Goal: Task Accomplishment & Management: Manage account settings

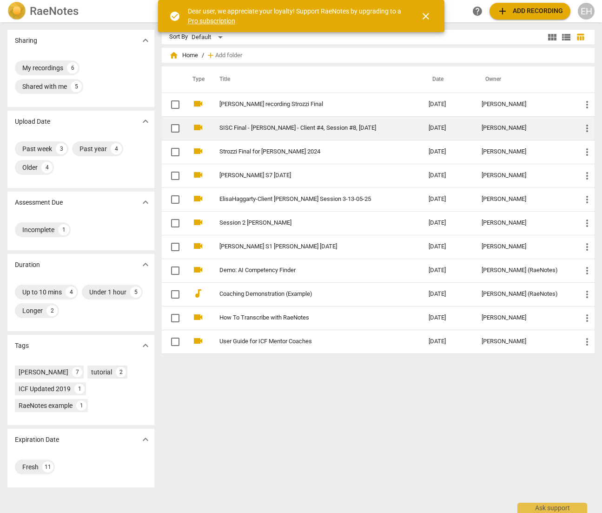
click at [279, 125] on link "SISC Final - [PERSON_NAME] - Client #4, Session #8, [DATE]" at bounding box center [308, 128] width 176 height 7
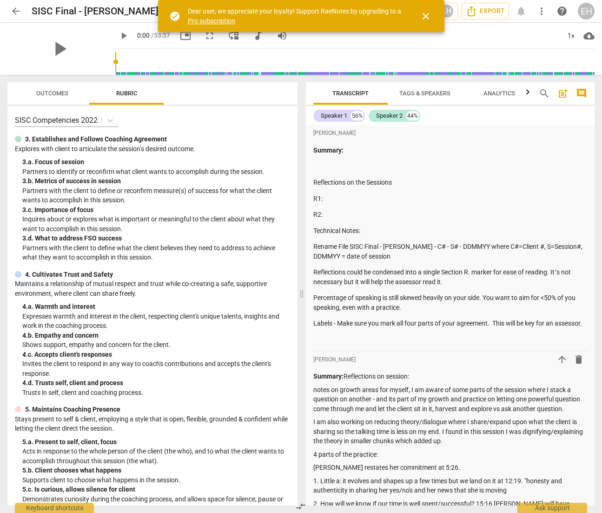
click at [425, 12] on span "close" at bounding box center [426, 16] width 11 height 11
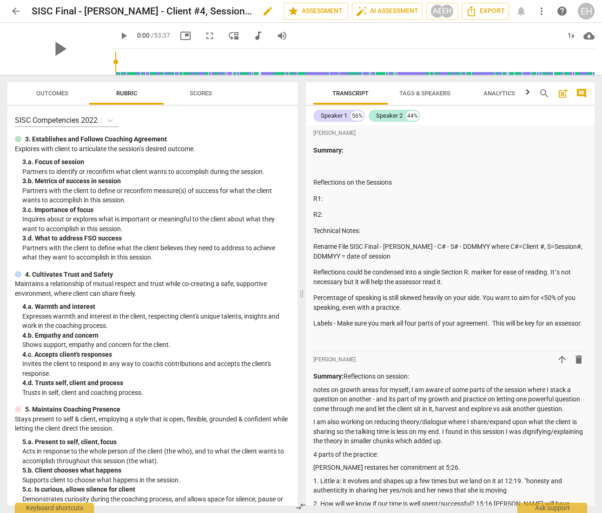
click at [159, 9] on h2 "SISC Final - [PERSON_NAME] - Client #4, Session #8, [DATE]" at bounding box center [142, 12] width 220 height 12
click at [139, 5] on div "SISC Final - [PERSON_NAME] - Client #4, Session #8, [DATE] edit" at bounding box center [154, 11] width 245 height 17
click at [80, 8] on h2 "SISC Final - [PERSON_NAME] - Client #4, Session #8, [DATE]" at bounding box center [142, 12] width 220 height 12
click at [84, 9] on h2 "SISC Final - [PERSON_NAME] - Client #4, Session #8, [DATE]" at bounding box center [142, 12] width 220 height 12
drag, startPoint x: 85, startPoint y: 8, endPoint x: 96, endPoint y: 8, distance: 11.6
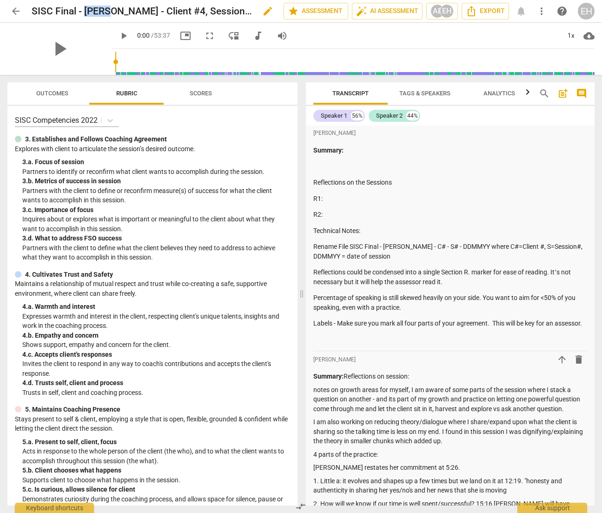
click at [96, 8] on h2 "SISC Final - [PERSON_NAME] - Client #4, Session #8, [DATE]" at bounding box center [142, 12] width 220 height 12
click at [264, 9] on span "edit" at bounding box center [267, 11] width 11 height 11
drag, startPoint x: 239, startPoint y: 9, endPoint x: 101, endPoint y: 15, distance: 137.8
click at [101, 15] on input "SISC Final - [PERSON_NAME] - Client #4, Session #8, [DATE]" at bounding box center [137, 11] width 211 height 18
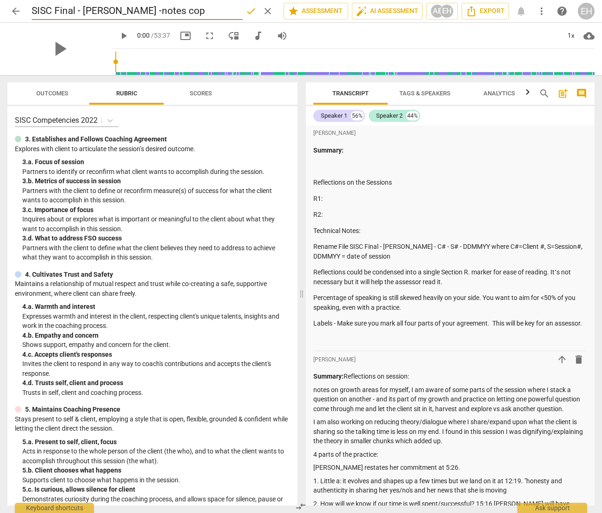
type input "SISC Final - [PERSON_NAME] -notes copy"
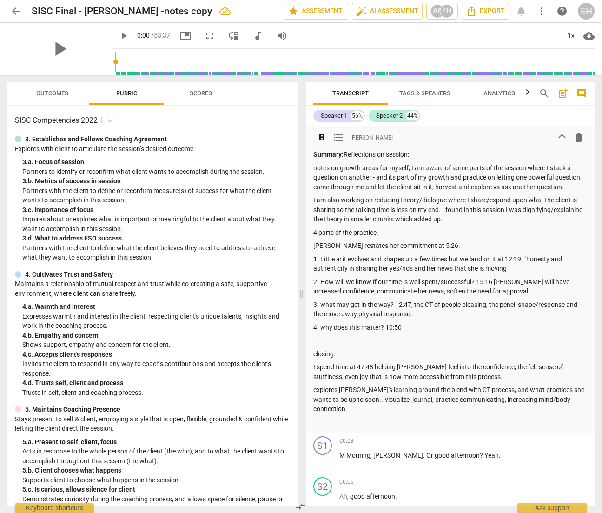
scroll to position [222, 0]
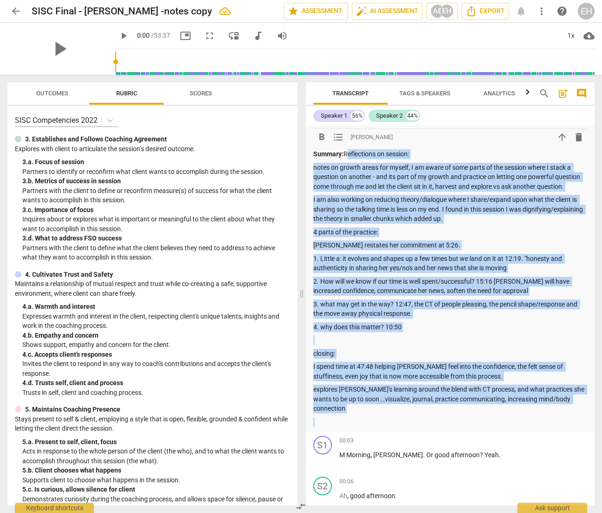
drag, startPoint x: 346, startPoint y: 159, endPoint x: 548, endPoint y: 409, distance: 322.1
click at [548, 409] on div "Summary: Reflections on session: notes on growth areas for myself, I am aware o…" at bounding box center [451, 287] width 274 height 277
copy div "Reflections on session: notes on growth areas for myself, I am aware of some pa…"
click at [378, 237] on p "4 parts of the practice:" at bounding box center [451, 232] width 274 height 10
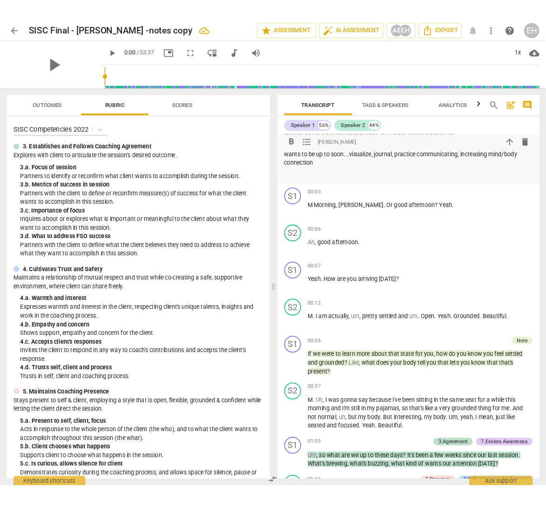
scroll to position [516, 0]
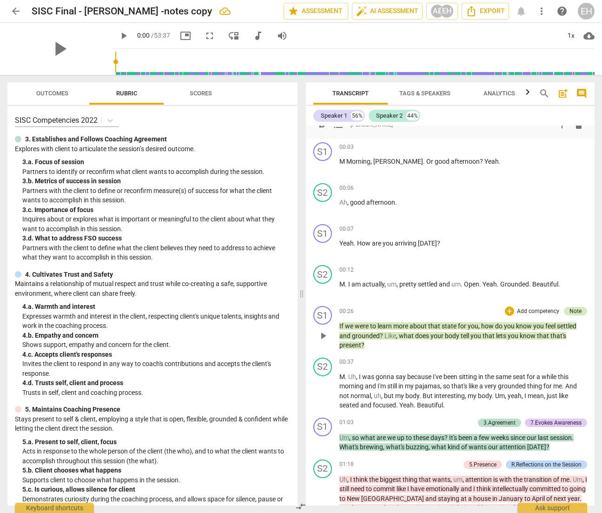
click at [573, 307] on div "Note" at bounding box center [576, 311] width 12 height 8
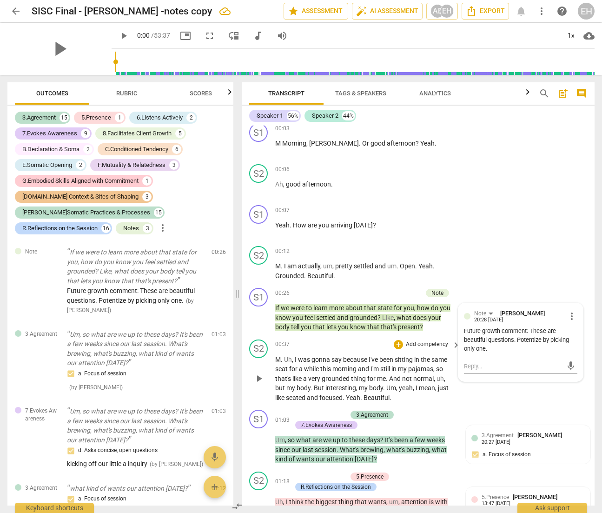
click at [375, 369] on span "I'm" at bounding box center [376, 368] width 10 height 7
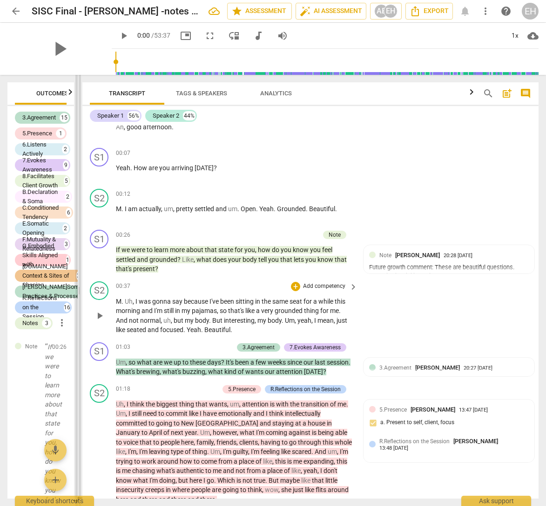
drag, startPoint x: 238, startPoint y: 290, endPoint x: 78, endPoint y: 287, distance: 159.6
click at [78, 287] on span at bounding box center [78, 290] width 6 height 431
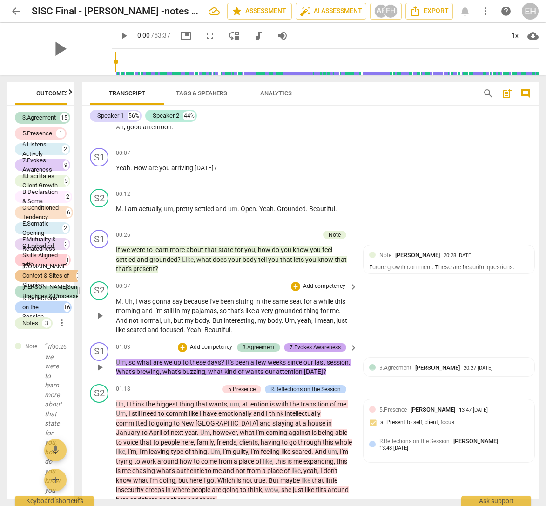
click at [301, 343] on div "7.Evokes Awareness" at bounding box center [314, 347] width 51 height 8
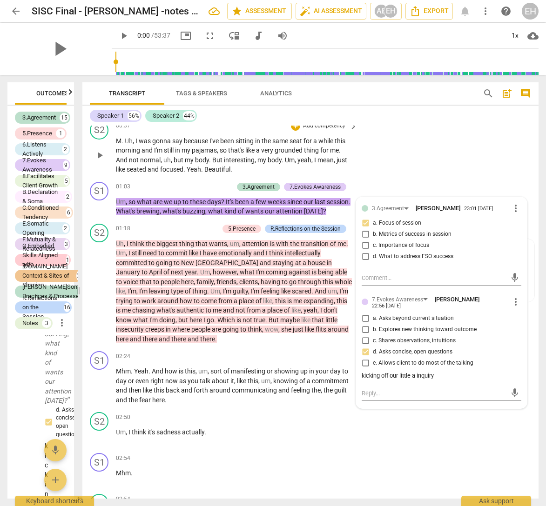
scroll to position [678, 0]
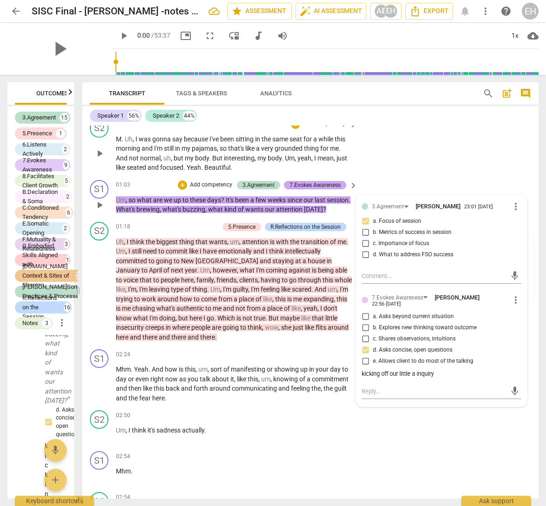
click at [308, 181] on div "7.Evokes Awareness" at bounding box center [314, 185] width 51 height 8
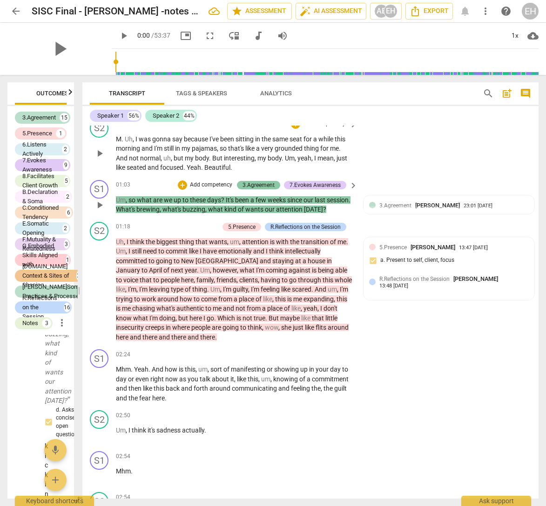
click at [251, 181] on div "3.Agreement" at bounding box center [258, 185] width 32 height 8
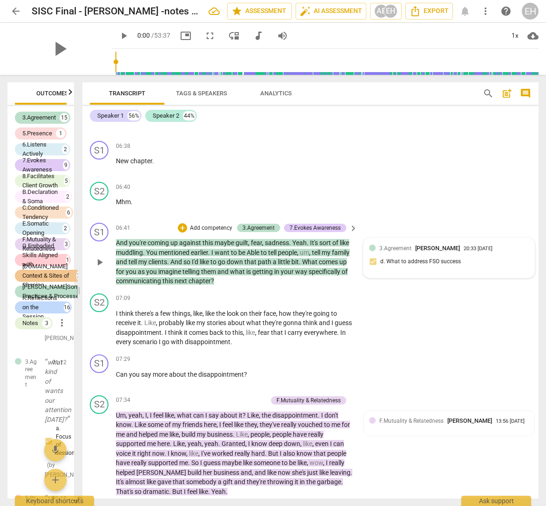
scroll to position [636, 0]
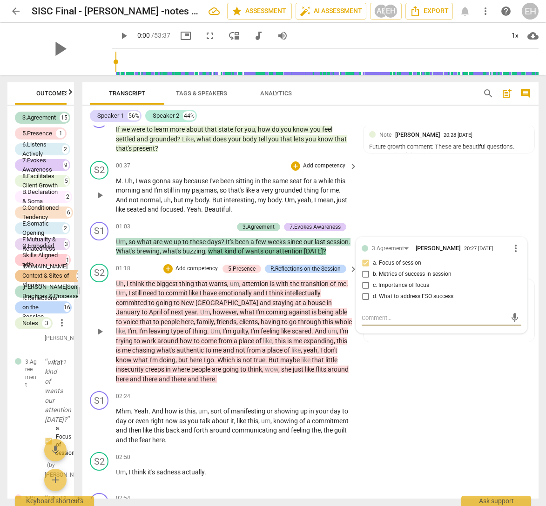
click at [404, 355] on div "S2 play_arrow pause 01:18 + Add competency 5.Presence R.Reflections on the Sess…" at bounding box center [310, 324] width 456 height 128
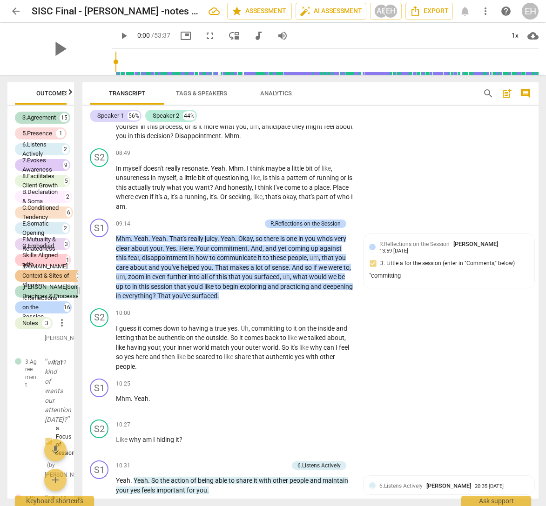
scroll to position [2486, 0]
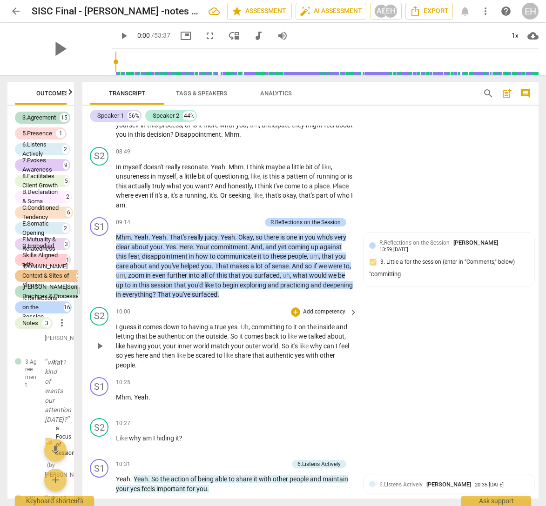
click at [455, 325] on div "S2 play_arrow pause 10:00 + Add competency keyboard_arrow_right I guess it come…" at bounding box center [310, 338] width 456 height 71
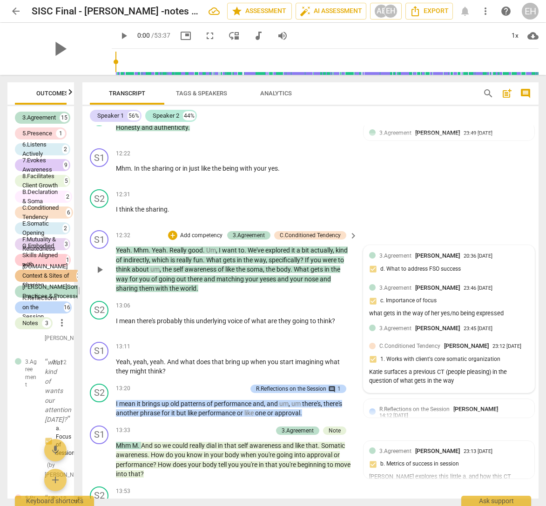
scroll to position [3186, 0]
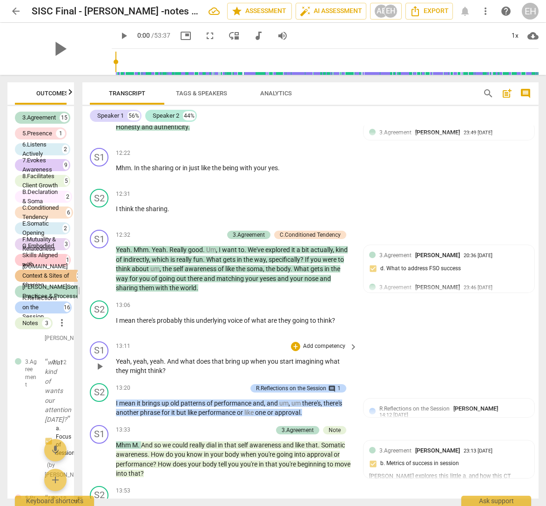
click at [434, 340] on div "S1 play_arrow pause 13:11 + Add competency keyboard_arrow_right Yeah , yeah , y…" at bounding box center [310, 359] width 456 height 42
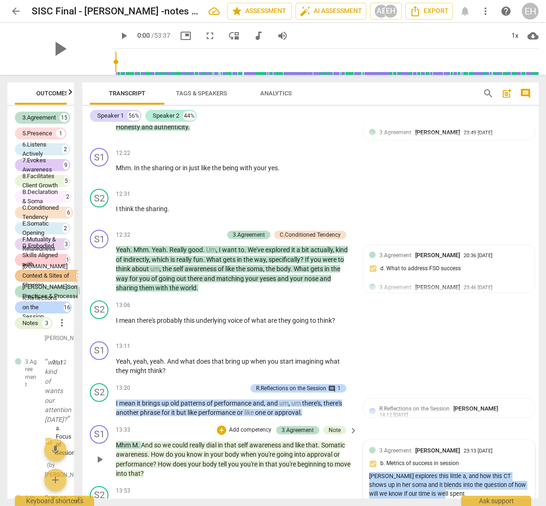
drag, startPoint x: 368, startPoint y: 461, endPoint x: 429, endPoint y: 479, distance: 63.1
click at [429, 479] on div "[PERSON_NAME] explores this little a, and how this CT shows up in her soma and …" at bounding box center [449, 485] width 160 height 26
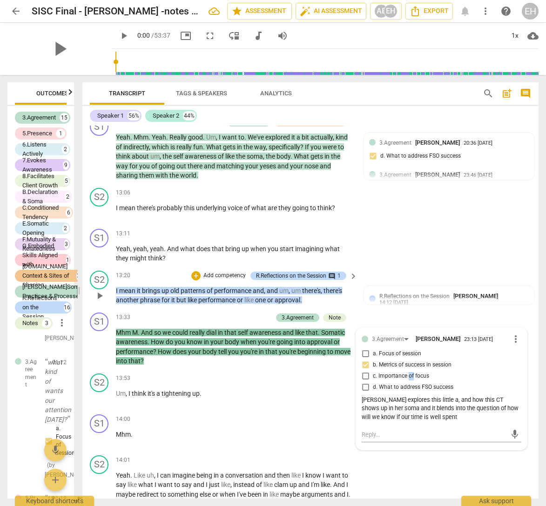
scroll to position [3306, 0]
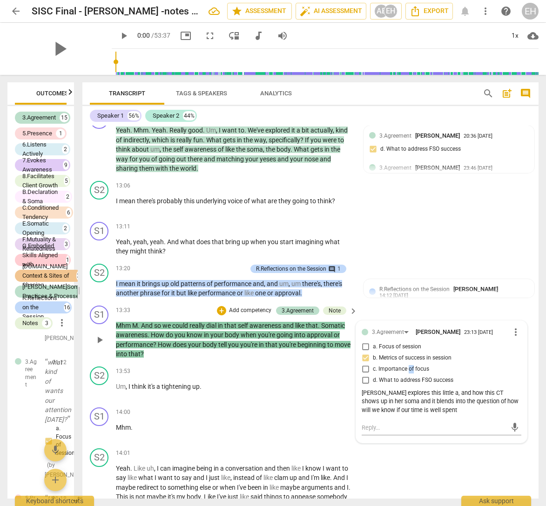
click at [314, 332] on p "[PERSON_NAME] And so we could really dial in that self awareness and like that …" at bounding box center [234, 340] width 237 height 38
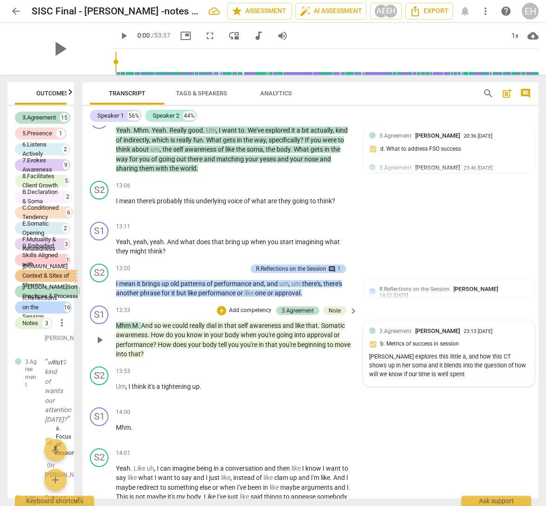
click at [397, 332] on div "3.Agreement [PERSON_NAME] 23:13 [DATE] b. Metrics of success in session [PERSON…" at bounding box center [449, 354] width 160 height 54
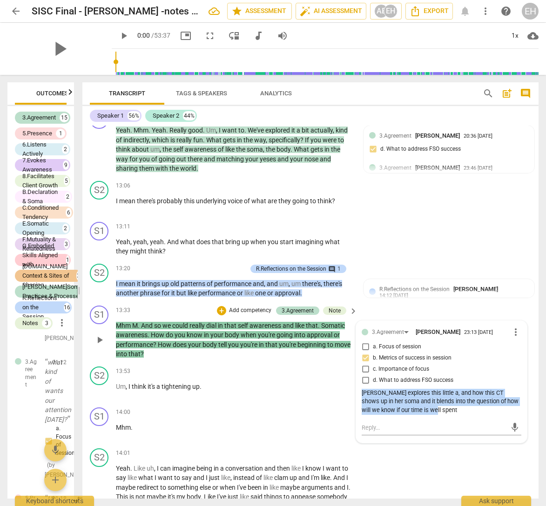
drag, startPoint x: 361, startPoint y: 375, endPoint x: 422, endPoint y: 389, distance: 63.1
click at [422, 390] on div "[PERSON_NAME] explores this little a, and how this CT shows up in her soma and …" at bounding box center [441, 402] width 160 height 26
copy div "[PERSON_NAME] explores this little a, and how this CT shows up in her soma and …"
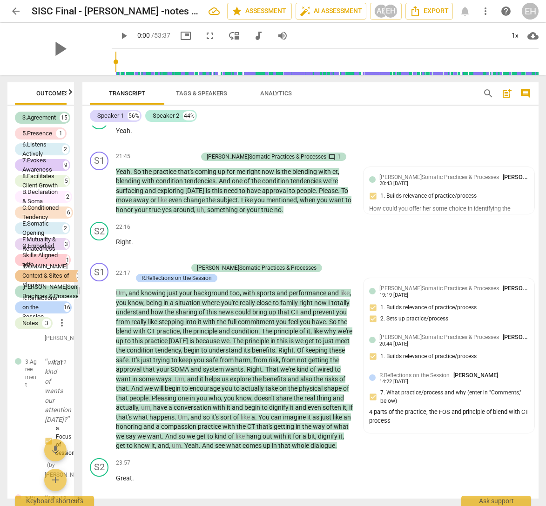
scroll to position [4925, 0]
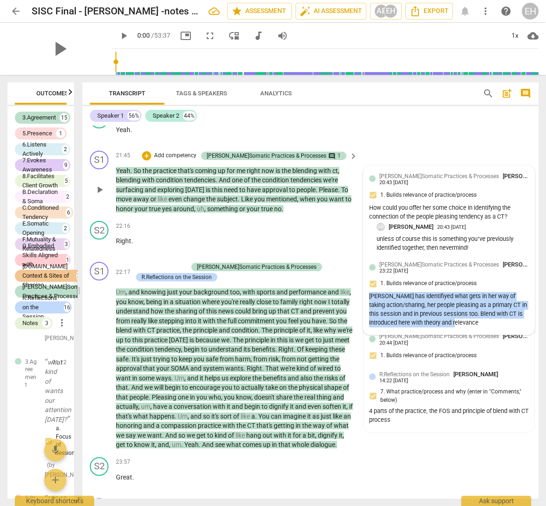
drag, startPoint x: 368, startPoint y: 270, endPoint x: 487, endPoint y: 295, distance: 121.7
click at [487, 295] on div "[PERSON_NAME] has identifiyed what gets in her way of taking action/sharing, he…" at bounding box center [449, 309] width 160 height 35
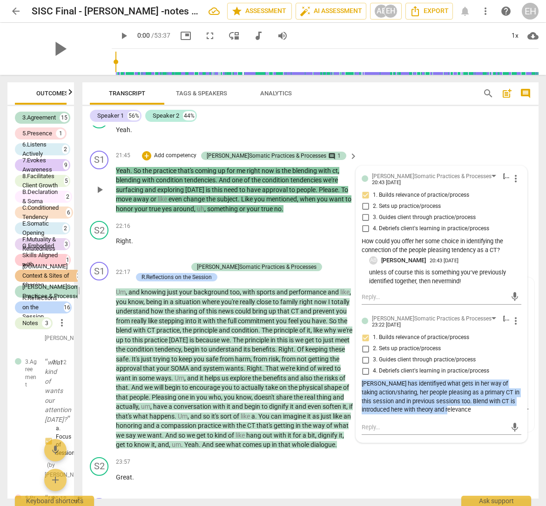
drag, startPoint x: 361, startPoint y: 355, endPoint x: 475, endPoint y: 378, distance: 115.8
click at [475, 380] on div "[PERSON_NAME] has identifiyed what gets in her way of taking action/sharing, he…" at bounding box center [441, 397] width 160 height 35
copy div "[PERSON_NAME] has identifiyed what gets in her way of taking action/sharing, he…"
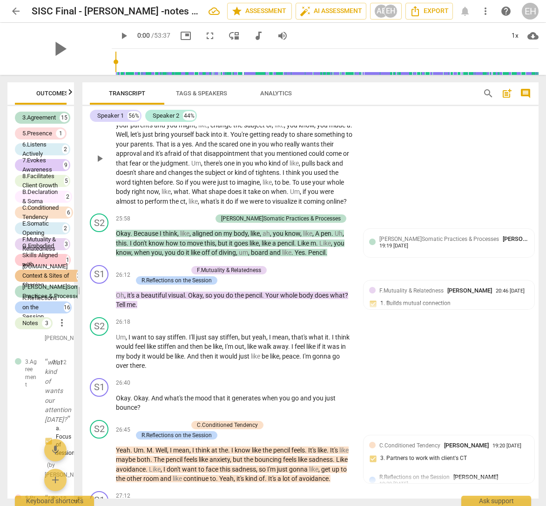
scroll to position [5643, 0]
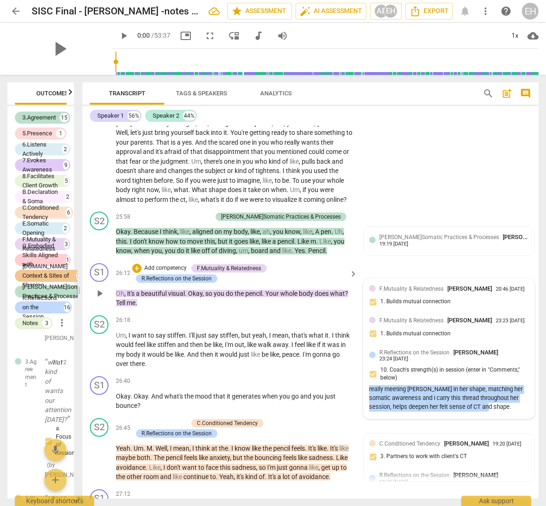
drag, startPoint x: 368, startPoint y: 382, endPoint x: 494, endPoint y: 402, distance: 128.1
click at [494, 402] on div "really meeting [PERSON_NAME] in her shape, matching her somatic awareness and I…" at bounding box center [449, 398] width 160 height 26
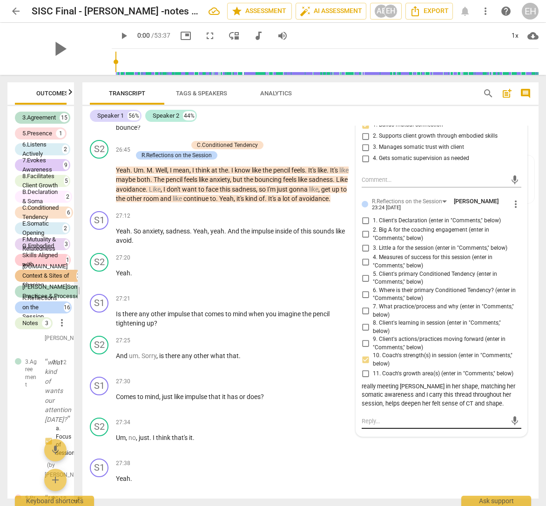
scroll to position [5927, 0]
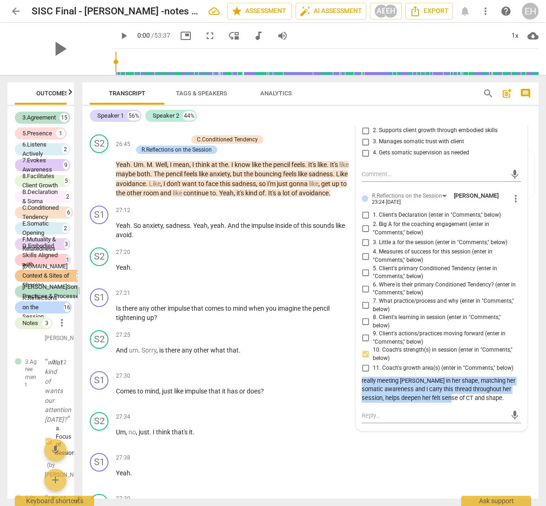
drag, startPoint x: 360, startPoint y: 360, endPoint x: 447, endPoint y: 374, distance: 87.6
click at [447, 377] on div "really meeting [PERSON_NAME] in her shape, matching her somatic awareness and I…" at bounding box center [441, 390] width 160 height 26
drag, startPoint x: 480, startPoint y: 374, endPoint x: 358, endPoint y: 353, distance: 124.1
click at [358, 353] on div "F.Mutuality & Relatedness [PERSON_NAME] 20:46 [DATE] more_vert 1. Builds mutual…" at bounding box center [441, 213] width 171 height 436
copy div "really meeting [PERSON_NAME] in her shape, matching her somatic awareness and I…"
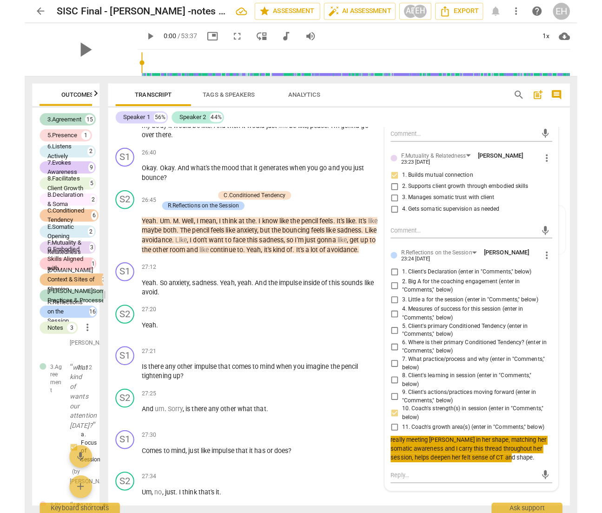
scroll to position [5875, 0]
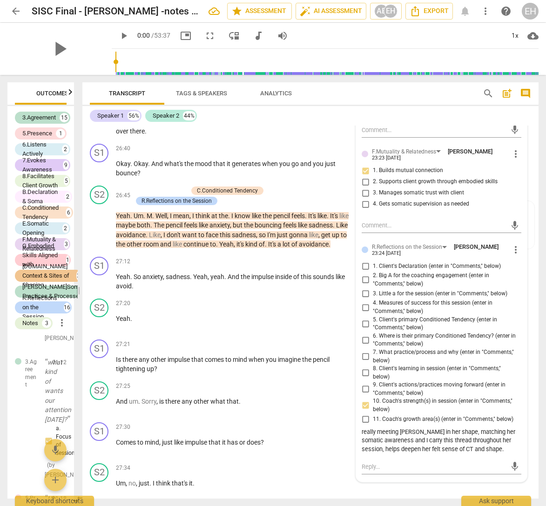
click at [406, 458] on div "F.Mutuality & Relatedness [PERSON_NAME] 20:46 [DATE] more_vert 1. Builds mutual…" at bounding box center [441, 264] width 172 height 437
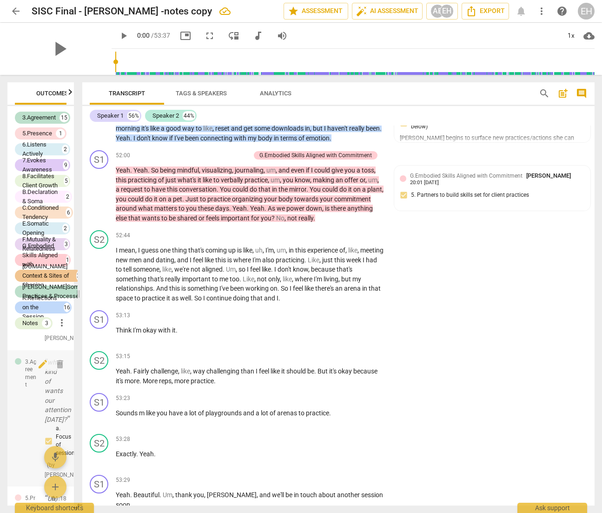
scroll to position [0, 0]
